Goal: Information Seeking & Learning: Find specific fact

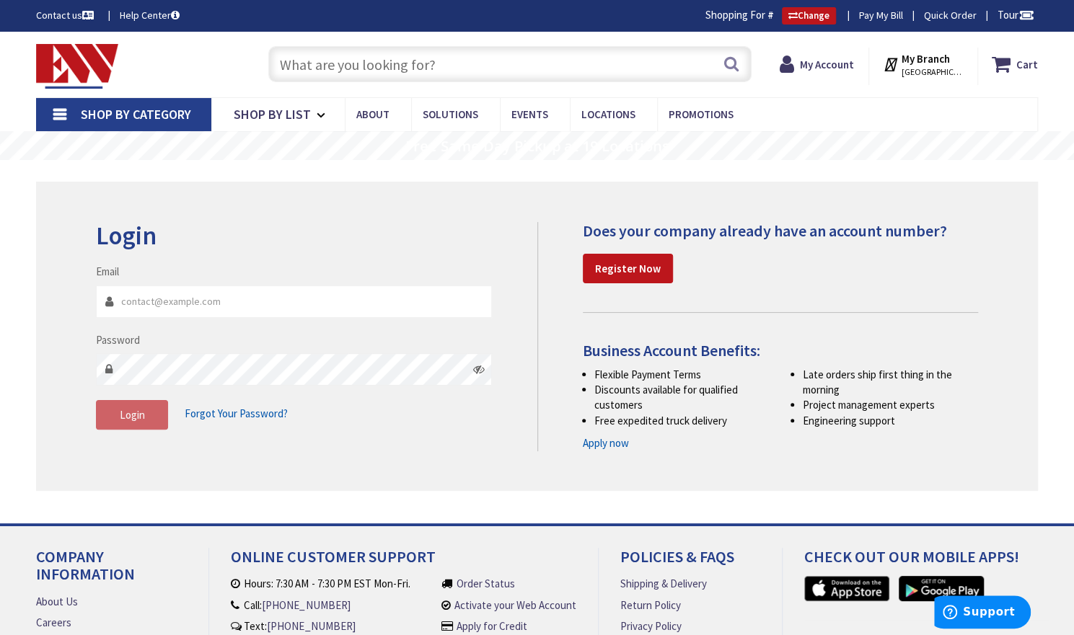
click at [149, 298] on input "Email" at bounding box center [294, 302] width 396 height 32
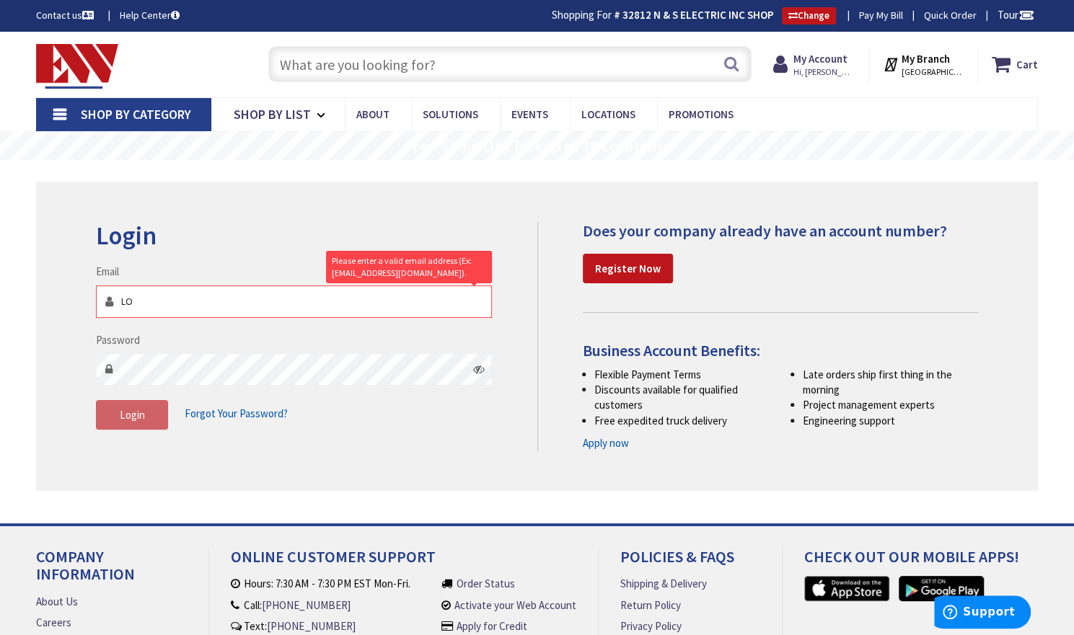
type input "L"
type input "[STREET_ADDRESS]"
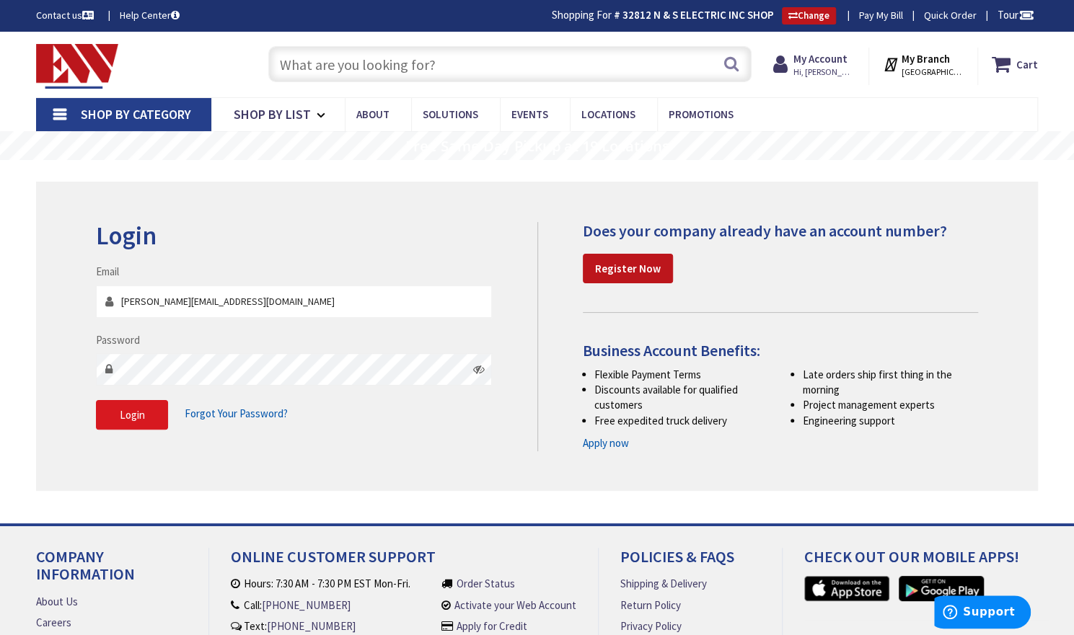
type input "[PERSON_NAME][EMAIL_ADDRESS][DOMAIN_NAME]"
click at [146, 421] on button "Login" at bounding box center [132, 415] width 72 height 30
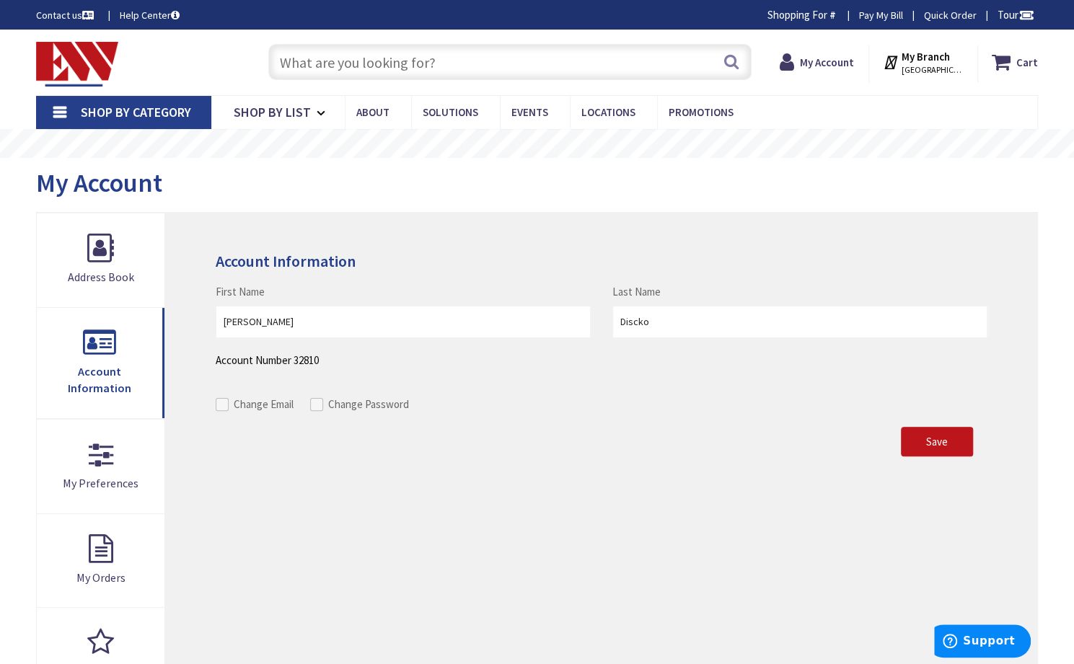
click at [311, 64] on input "text" at bounding box center [509, 62] width 483 height 36
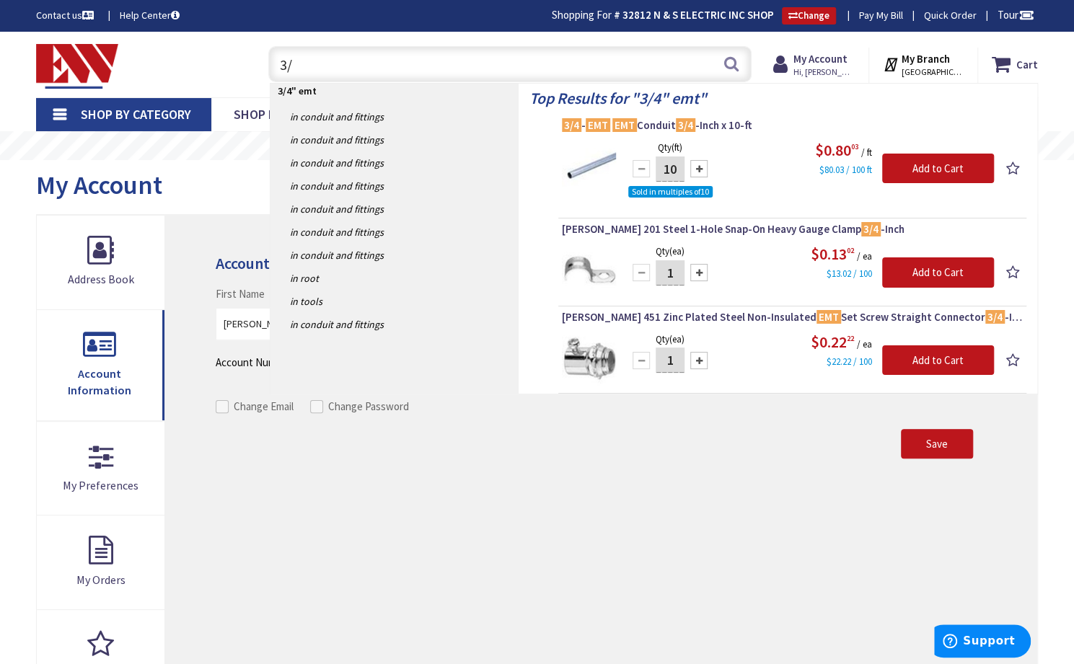
type input "3"
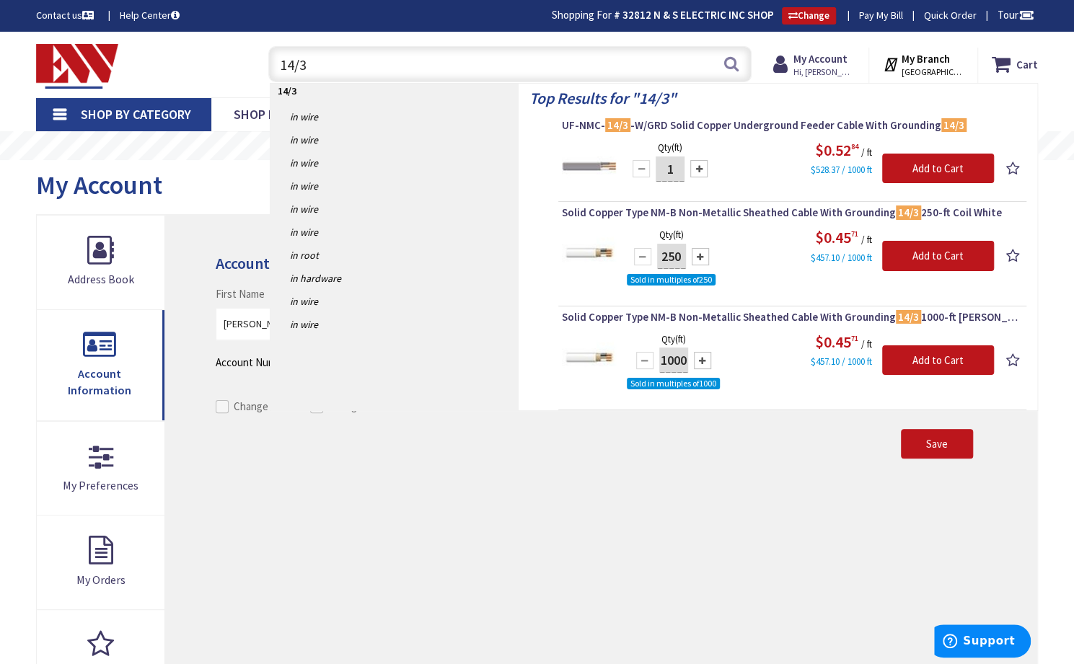
drag, startPoint x: 322, startPoint y: 66, endPoint x: 275, endPoint y: 69, distance: 47.0
click at [275, 69] on input "14/3" at bounding box center [509, 64] width 483 height 36
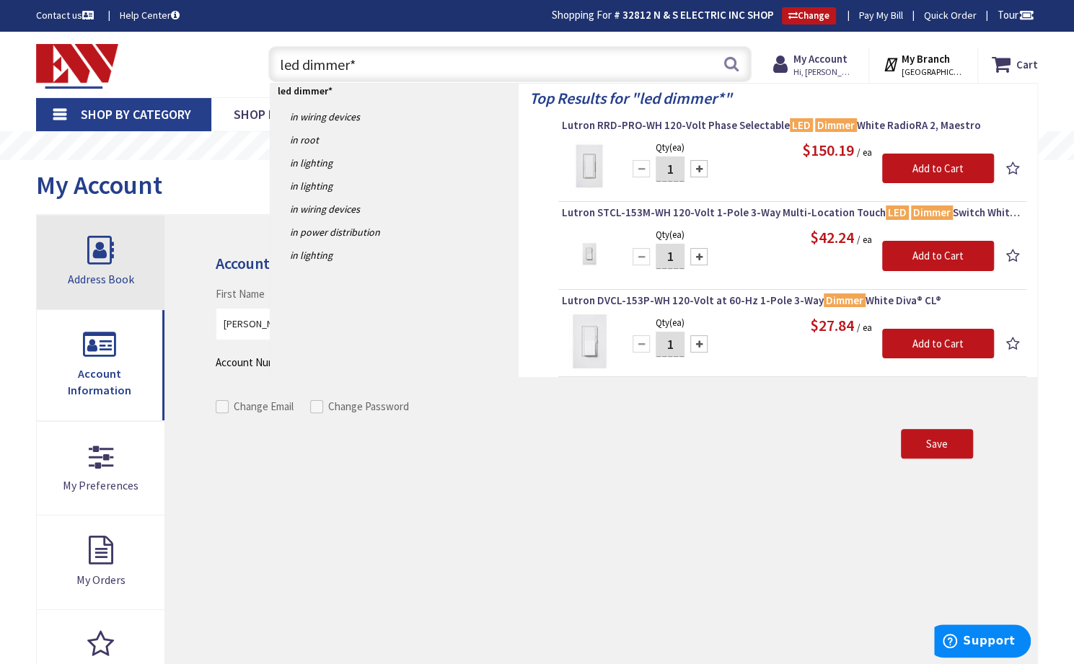
type input "led dimmer*"
